Goal: Transaction & Acquisition: Purchase product/service

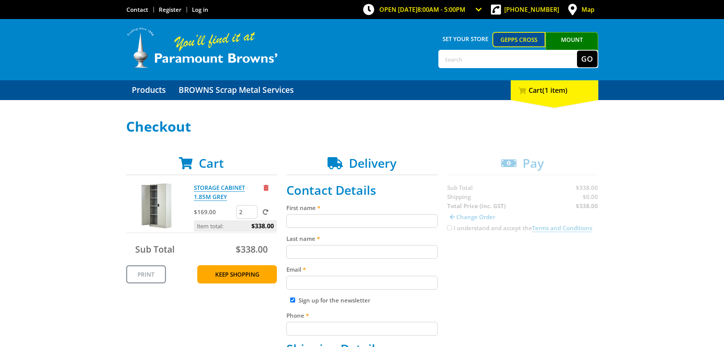
scroll to position [48, 0]
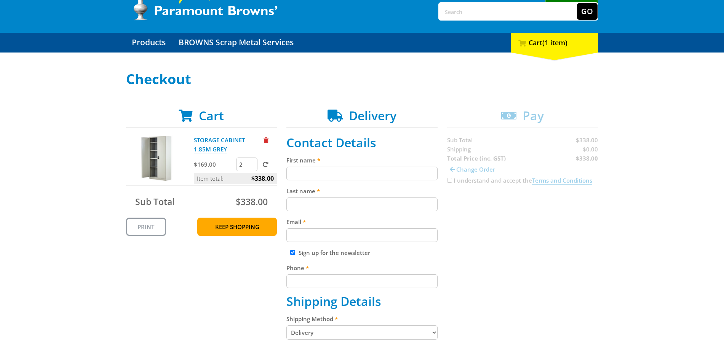
click at [293, 251] on input "Sign up for the newsletter" at bounding box center [292, 252] width 5 height 5
checkbox input "false"
click at [310, 172] on input "First name" at bounding box center [361, 174] width 151 height 14
type input "[EMAIL_ADDRESS][DOMAIN_NAME]"
type input "0412155607"
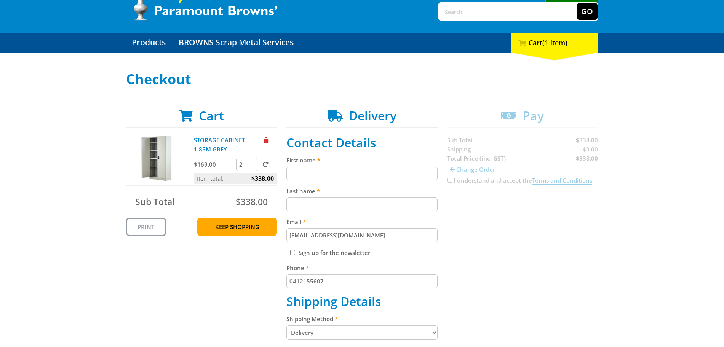
type input "[GEOGRAPHIC_DATA]"
click at [327, 175] on input "First name" at bounding box center [361, 174] width 151 height 14
type input "[PERSON_NAME]"
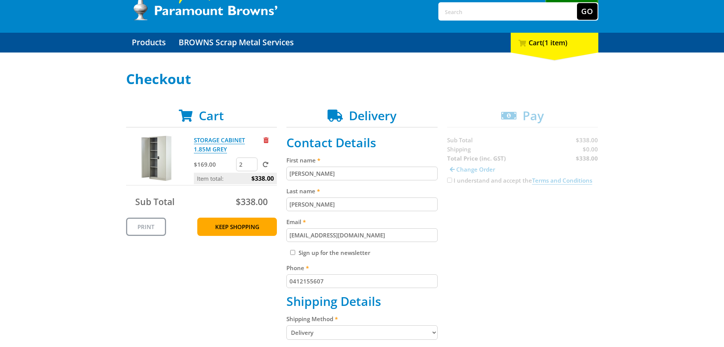
click at [498, 230] on div "Cart STORAGE CABINET 1.85M GREY $169.00 2 Item total: $338.00 Sub Total $338.00…" at bounding box center [362, 351] width 472 height 487
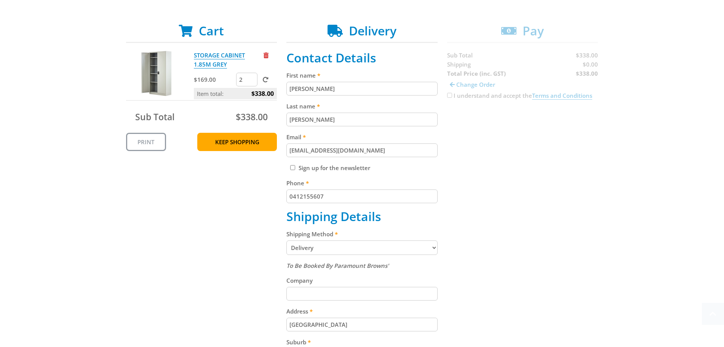
scroll to position [143, 0]
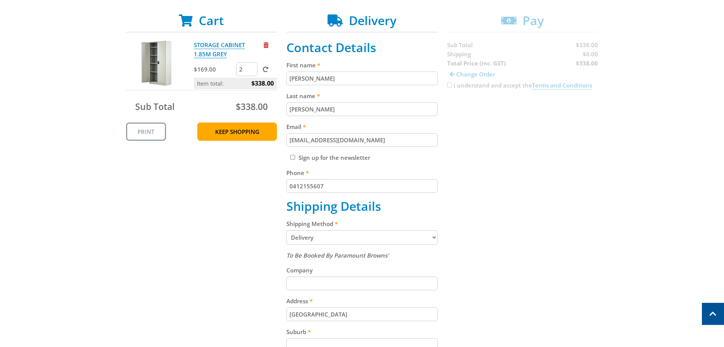
click at [301, 240] on select "Pickup from Gepps Cross Delivery" at bounding box center [361, 237] width 151 height 14
click at [494, 231] on div "Cart STORAGE CABINET 1.85M GREY $169.00 2 Item total: $338.00 Sub Total $338.00…" at bounding box center [362, 256] width 472 height 487
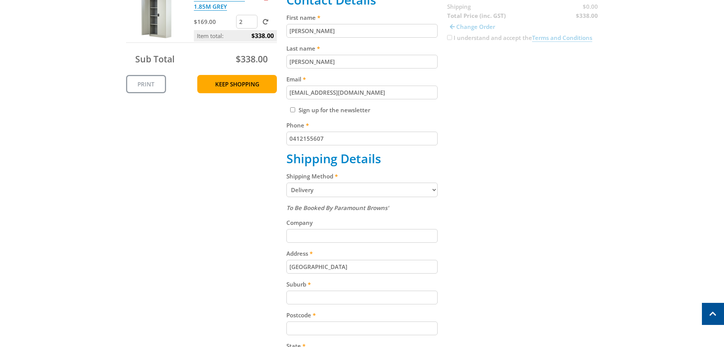
scroll to position [238, 0]
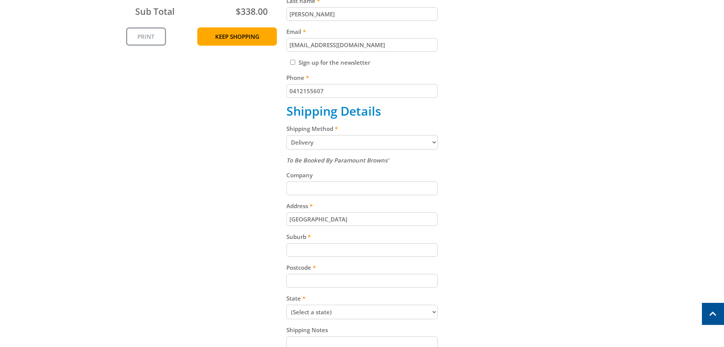
click at [341, 252] on input "Suburb" at bounding box center [361, 250] width 151 height 14
type input "Tranmere"
click at [310, 276] on input "Postcode" at bounding box center [361, 281] width 151 height 14
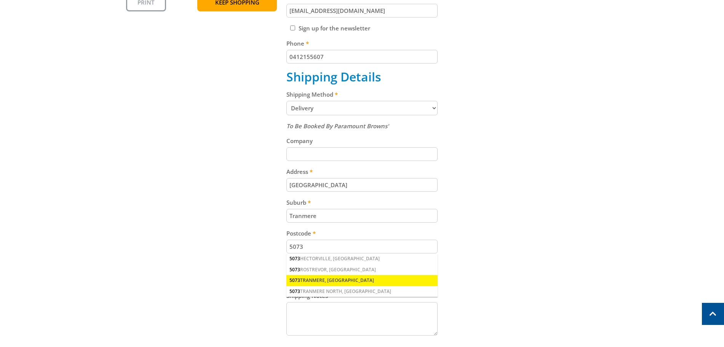
type input "5073"
click at [306, 278] on div "5073 TRANMERE, [GEOGRAPHIC_DATA]" at bounding box center [361, 280] width 151 height 11
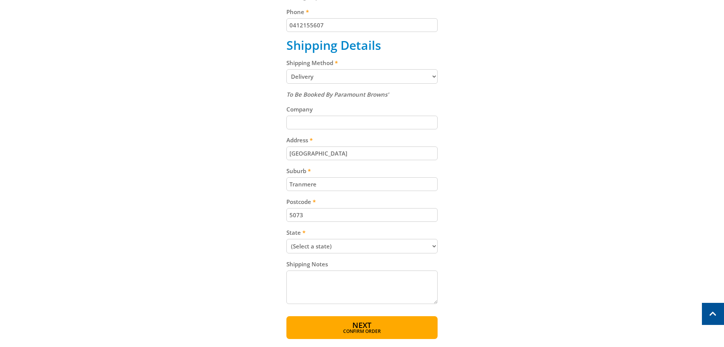
scroll to position [320, 0]
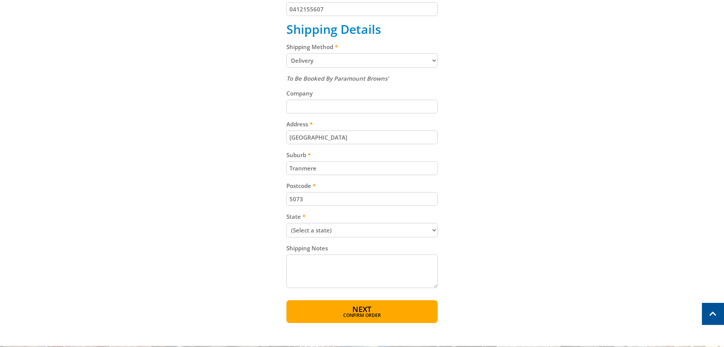
click at [323, 228] on select "(Select a state) [GEOGRAPHIC_DATA] [GEOGRAPHIC_DATA] [GEOGRAPHIC_DATA] [GEOGRAP…" at bounding box center [361, 230] width 151 height 14
select select "SA"
click at [286, 223] on select "(Select a state) [GEOGRAPHIC_DATA] [GEOGRAPHIC_DATA] [GEOGRAPHIC_DATA] [GEOGRAP…" at bounding box center [361, 230] width 151 height 14
click at [529, 217] on div "Cart STORAGE CABINET 1.85M GREY $169.00 2 Item total: $338.00 Sub Total $338.00…" at bounding box center [362, 79] width 472 height 487
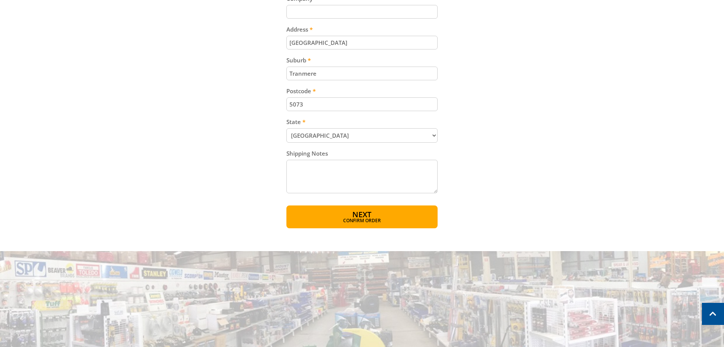
scroll to position [415, 0]
click at [370, 215] on span "Next" at bounding box center [361, 215] width 19 height 10
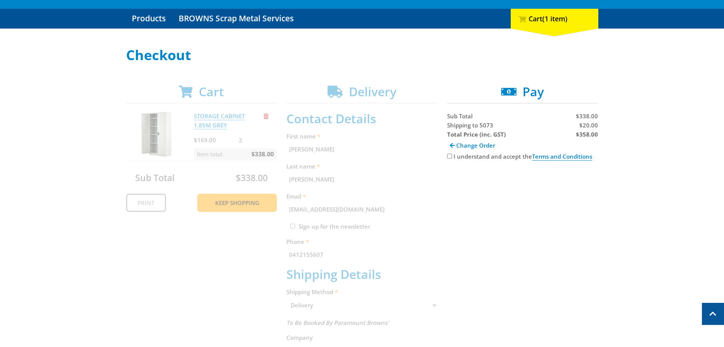
scroll to position [61, 0]
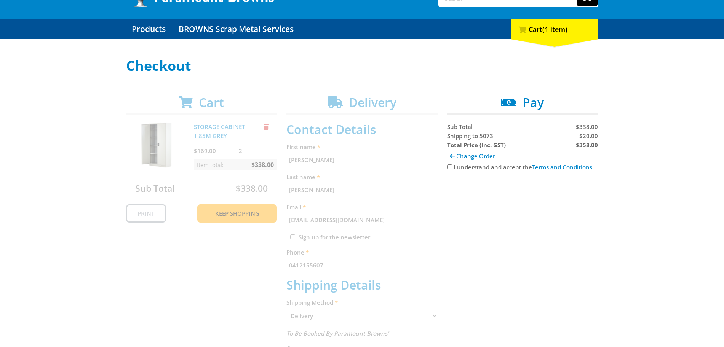
click at [451, 168] on input "I understand and accept the Terms and Conditions" at bounding box center [449, 166] width 5 height 5
checkbox input "true"
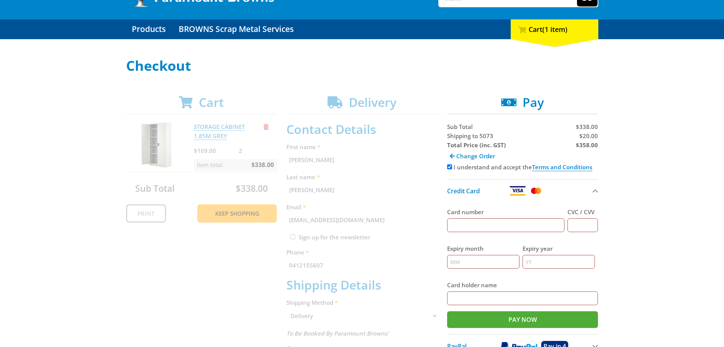
click at [475, 225] on input "Card number" at bounding box center [506, 226] width 118 height 14
type input "[CREDIT_CARD_NUMBER]"
type input "431"
type input "02"
type input "28"
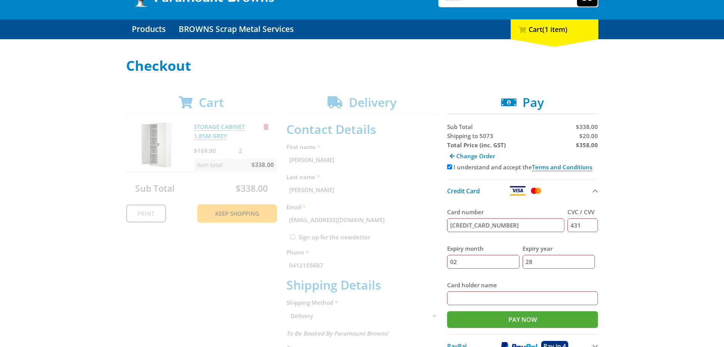
type input "[PERSON_NAME]"
click at [658, 255] on div "Select your Delivery Method Personal Pick up Available [DATE] Courier Pick up A…" at bounding box center [362, 315] width 724 height 515
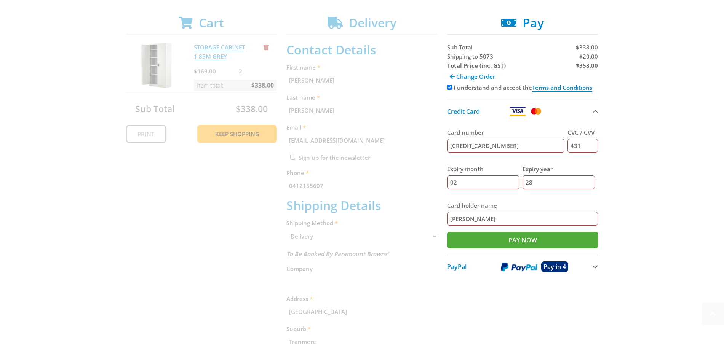
scroll to position [156, 0]
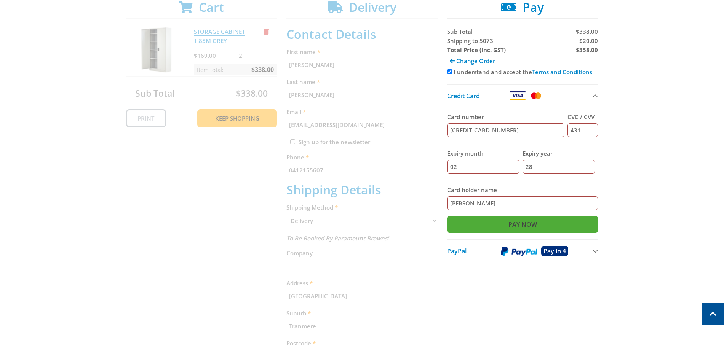
click at [520, 227] on input "Pay Now" at bounding box center [522, 224] width 151 height 17
type input "Paying..."
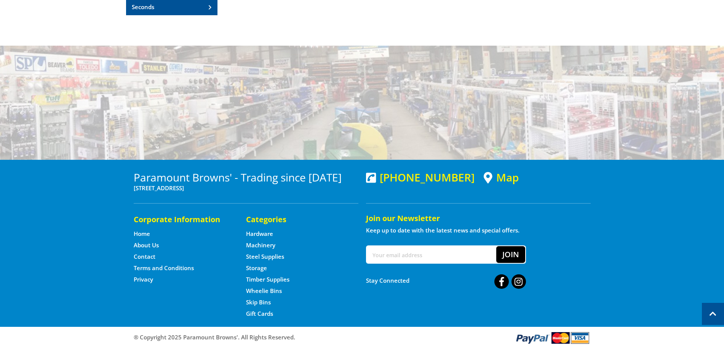
scroll to position [353, 0]
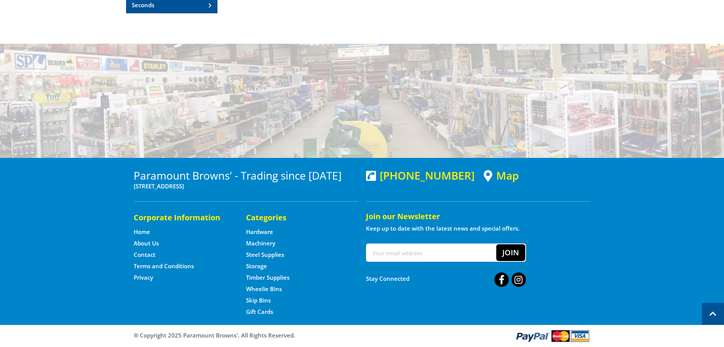
click at [604, 214] on div "Paramount Browns' - Trading since 1898 99 Cavan Road, Gepps Cross, South Austra…" at bounding box center [362, 241] width 724 height 167
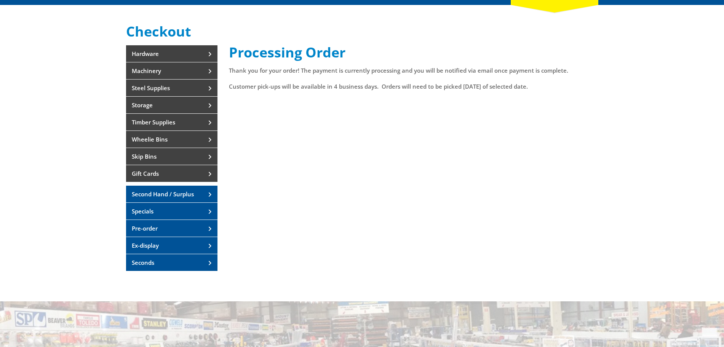
scroll to position [0, 0]
